Goal: Information Seeking & Learning: Find specific fact

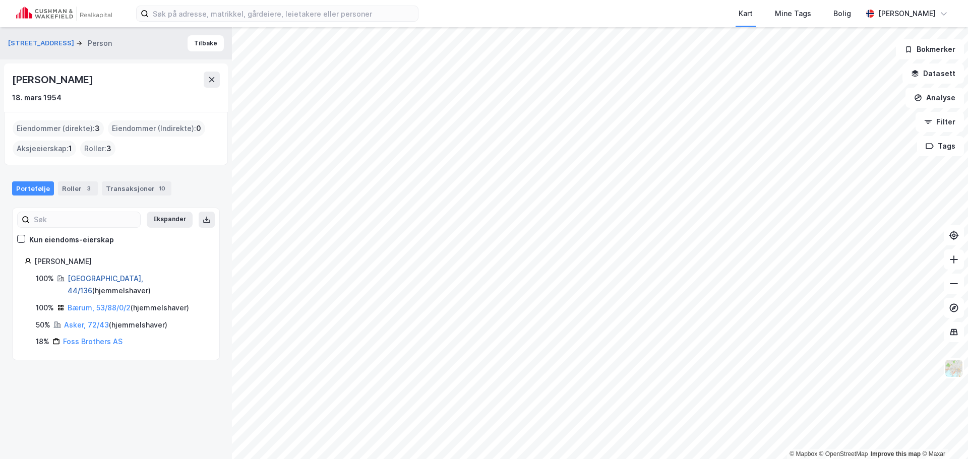
click at [81, 275] on link "[GEOGRAPHIC_DATA], 44/136" at bounding box center [106, 284] width 76 height 21
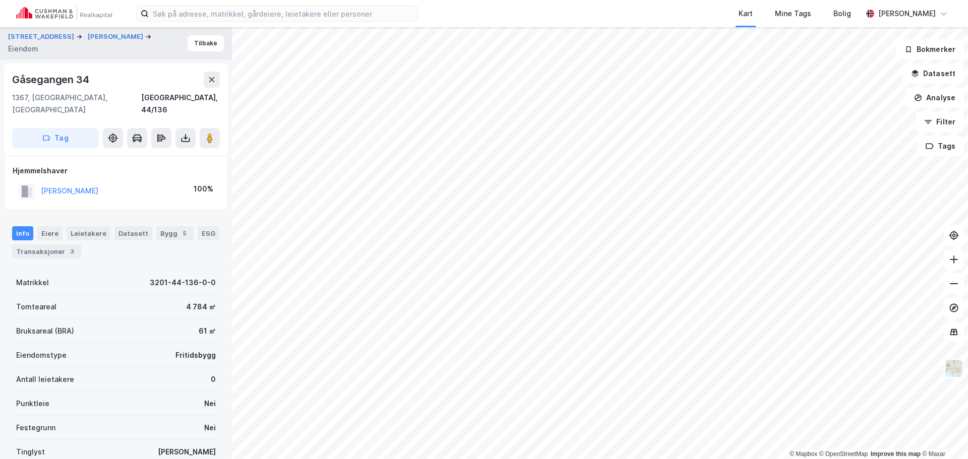
scroll to position [47, 0]
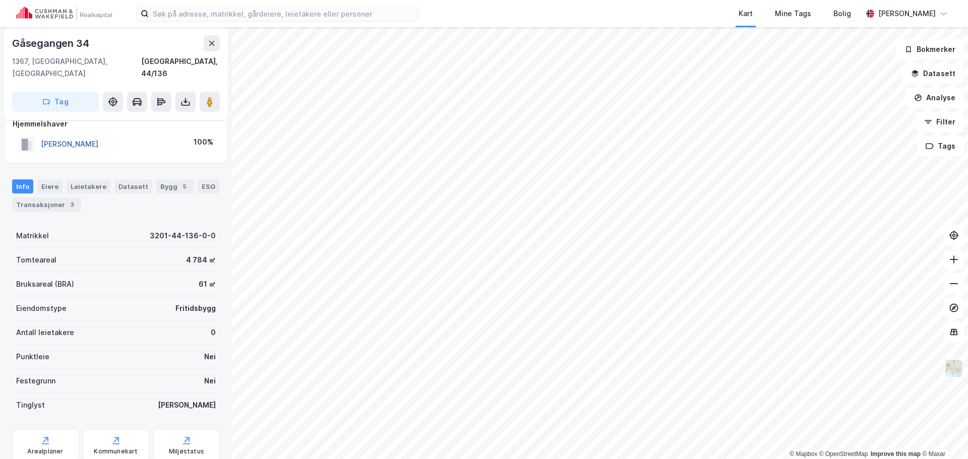
click at [0, 0] on button "[PERSON_NAME]" at bounding box center [0, 0] width 0 height 0
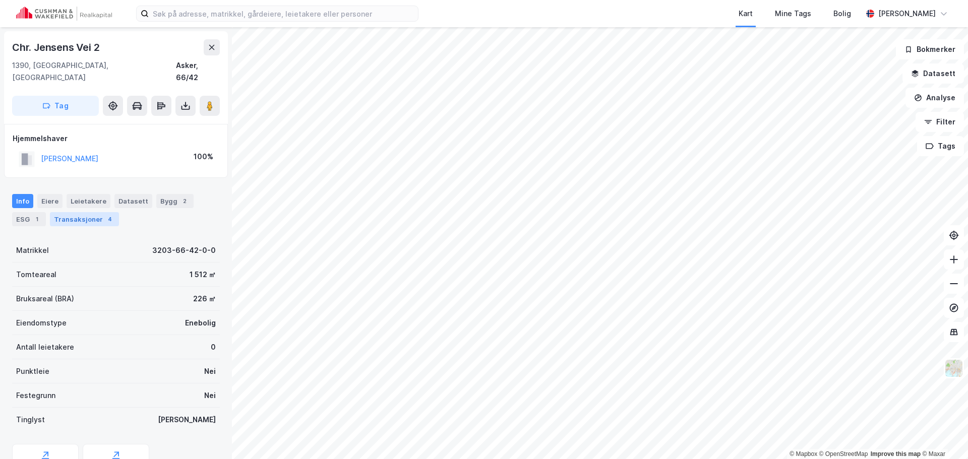
click at [97, 212] on div "Transaksjoner 4" at bounding box center [84, 219] width 69 height 14
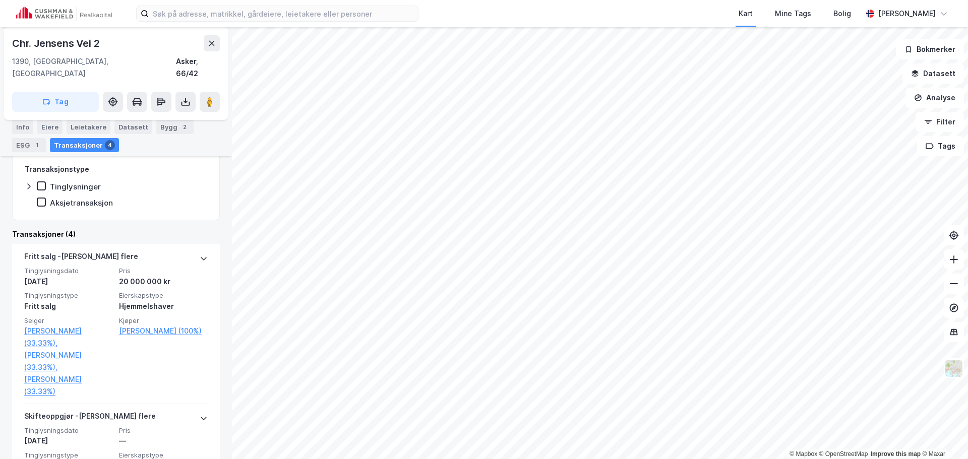
scroll to position [202, 0]
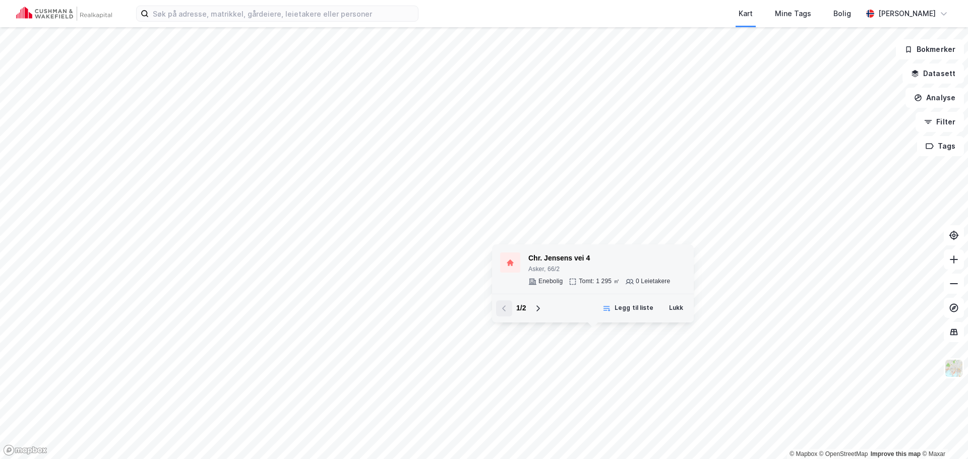
click at [603, 276] on div "Chr. [PERSON_NAME] vei 4 Asker, 66/2 Enebolig Tomt: 1 295 ㎡ 0 Leietakere" at bounding box center [599, 269] width 142 height 33
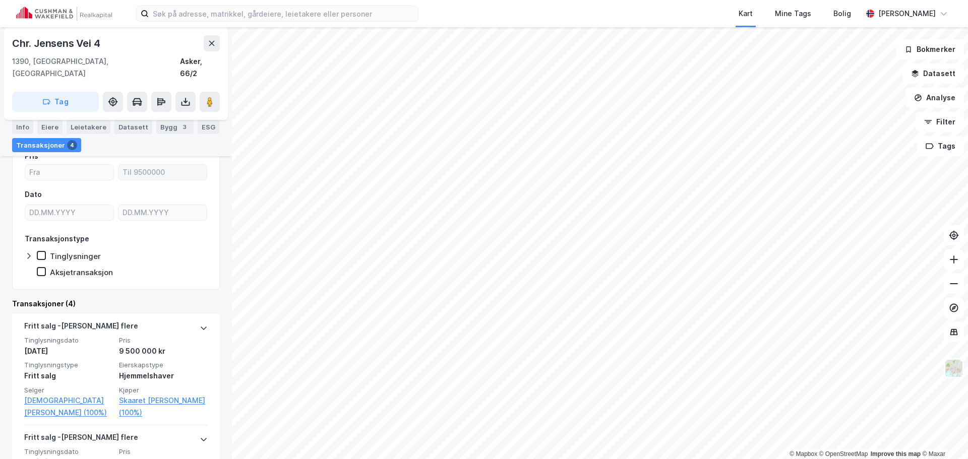
scroll to position [151, 0]
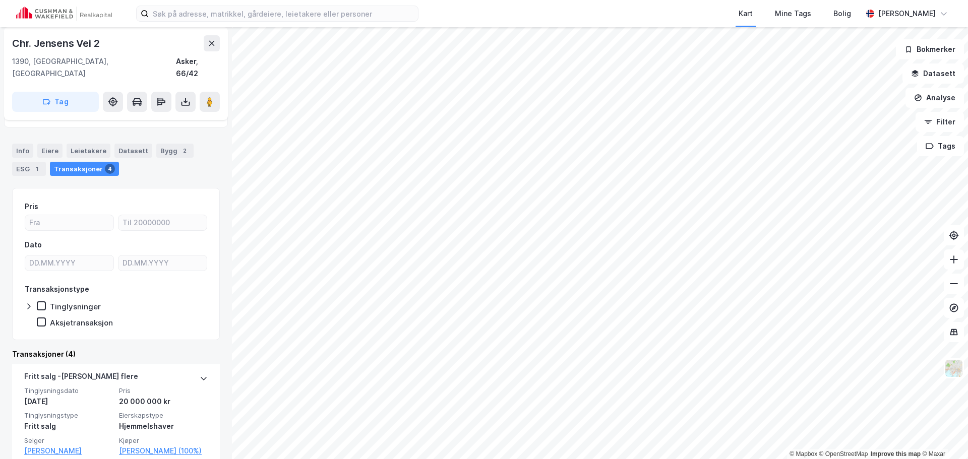
scroll to position [101, 0]
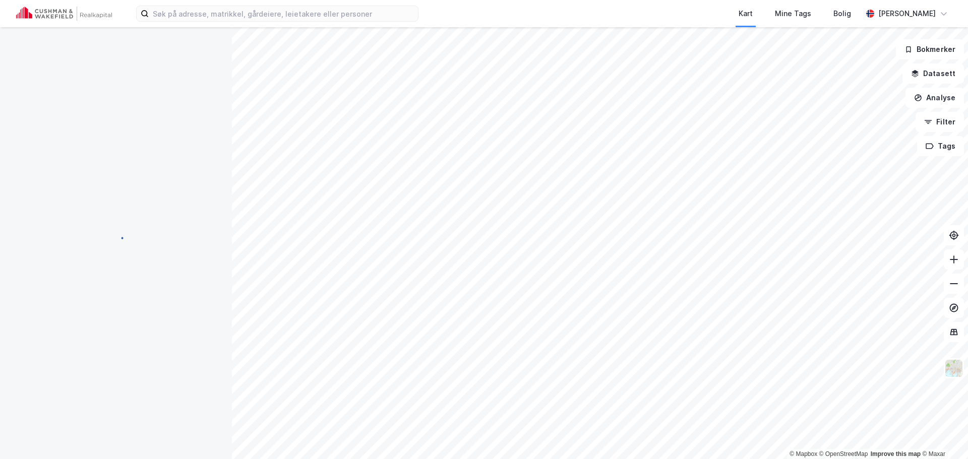
scroll to position [8, 0]
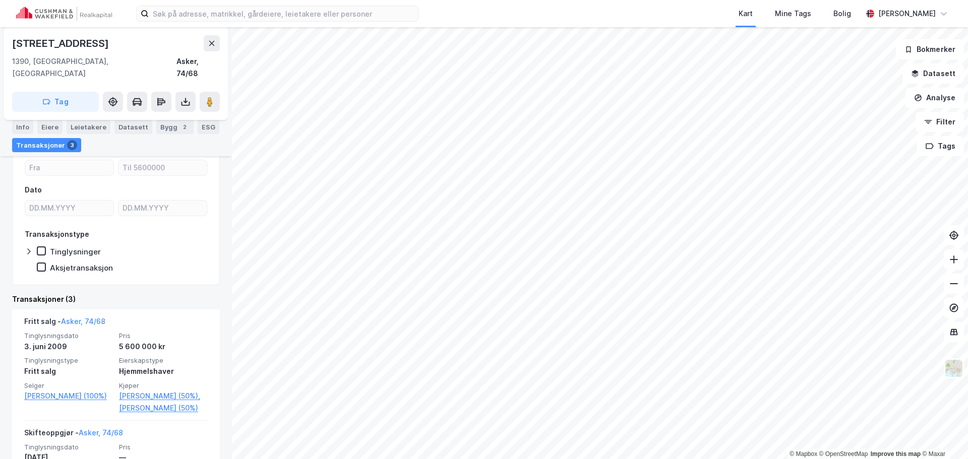
scroll to position [151, 0]
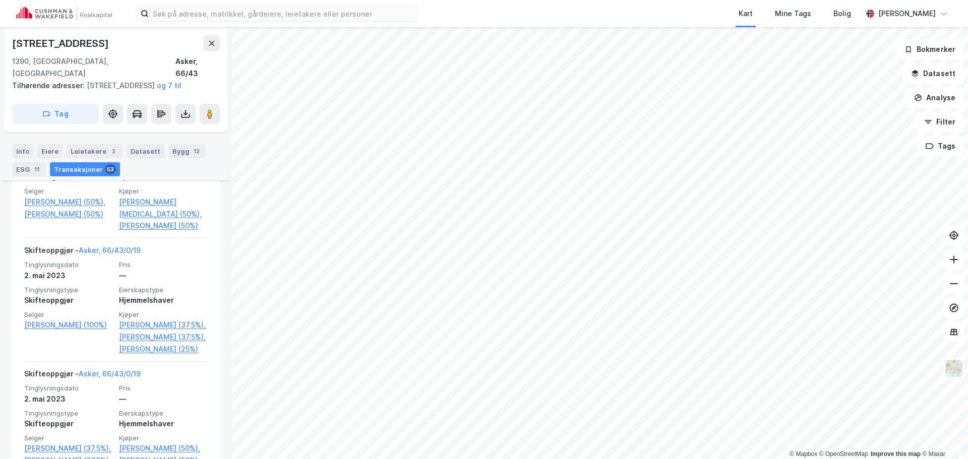
scroll to position [1312, 0]
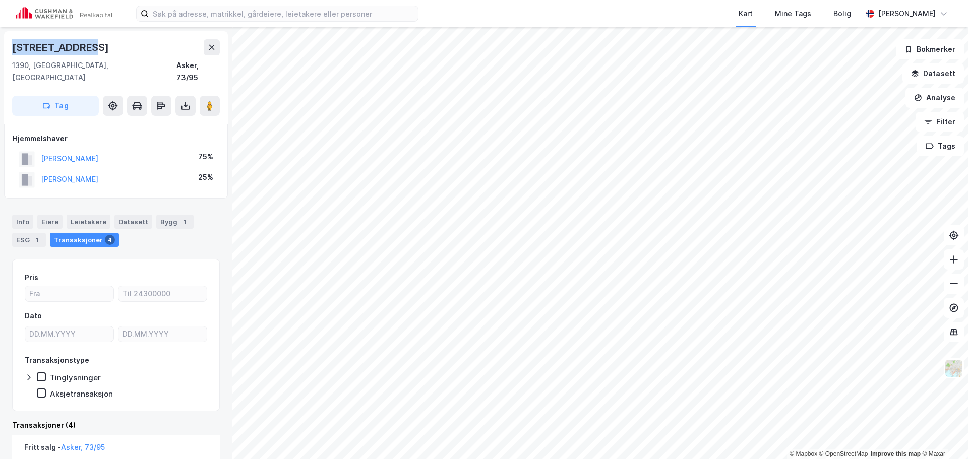
drag, startPoint x: 83, startPoint y: 49, endPoint x: 13, endPoint y: 49, distance: 70.1
click at [13, 49] on div "[STREET_ADDRESS]" at bounding box center [61, 47] width 99 height 16
copy div "[STREET_ADDRESS]"
